Goal: Information Seeking & Learning: Learn about a topic

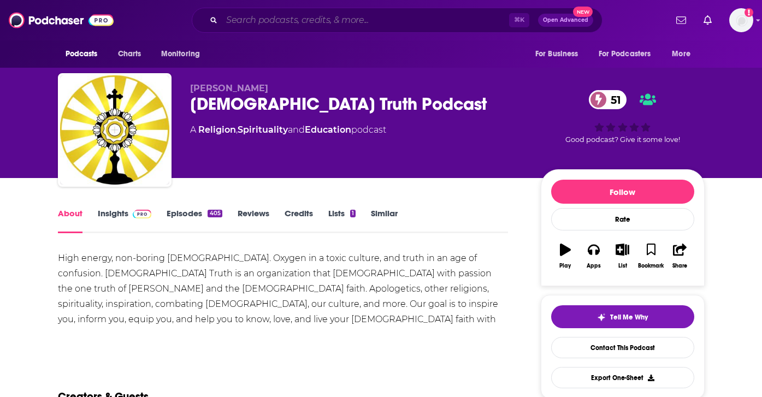
click at [289, 20] on input "Search podcasts, credits, & more..." at bounding box center [365, 19] width 287 height 17
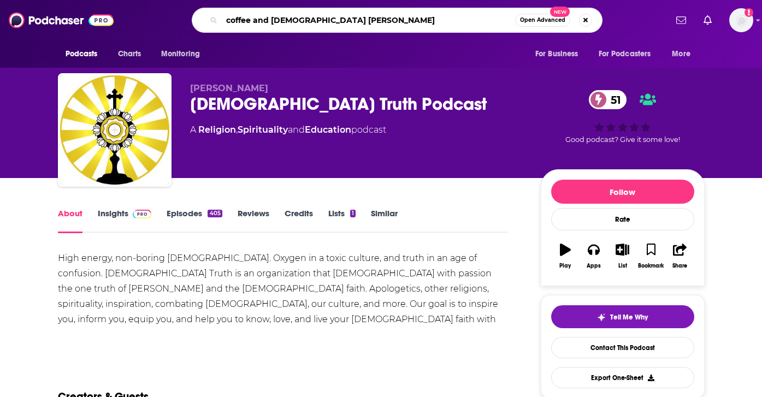
type input "coffee and [DEMOGRAPHIC_DATA] time"
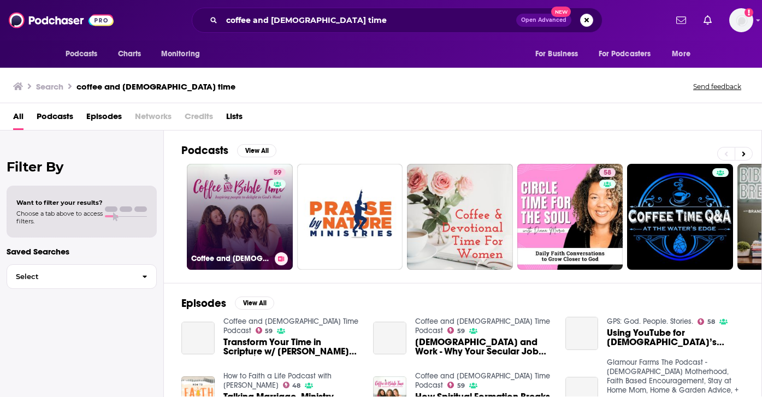
click at [253, 204] on link "59 Coffee and [DEMOGRAPHIC_DATA] Time Podcast" at bounding box center [240, 217] width 106 height 106
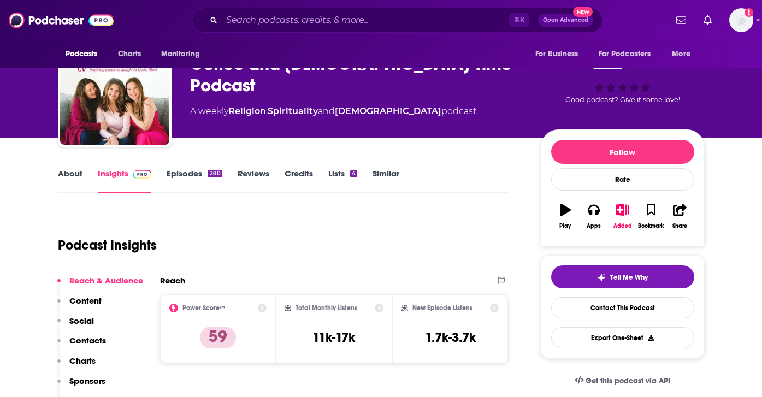
scroll to position [50, 0]
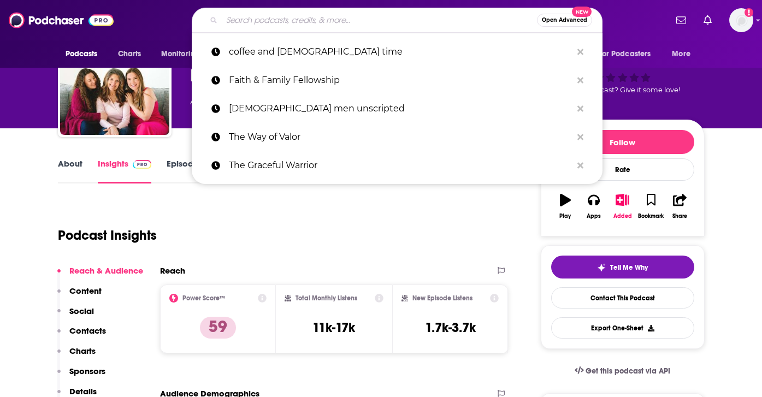
click at [386, 20] on input "Search podcasts, credits, & more..." at bounding box center [379, 19] width 315 height 17
paste input "Everything 80s"
type input "Everything 80s"
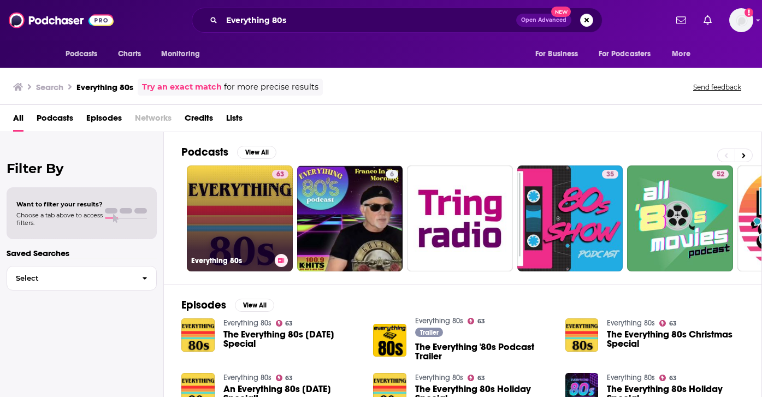
click at [202, 210] on link "63 Everything 80s" at bounding box center [240, 218] width 106 height 106
